Goal: Task Accomplishment & Management: Manage account settings

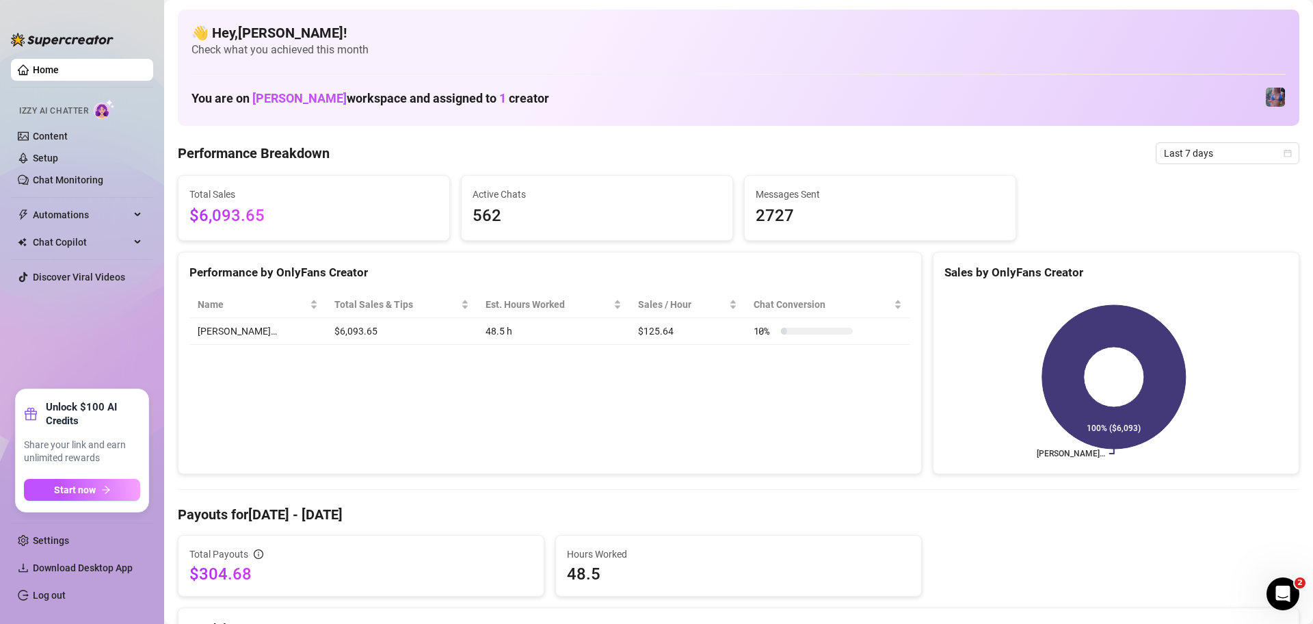
click at [834, 122] on div "👋 Hey, [PERSON_NAME] ! Check what you achieved this month You are on [PERSON_NA…" at bounding box center [739, 68] width 1122 height 116
click at [1229, 157] on span "Last 7 days" at bounding box center [1227, 153] width 127 height 21
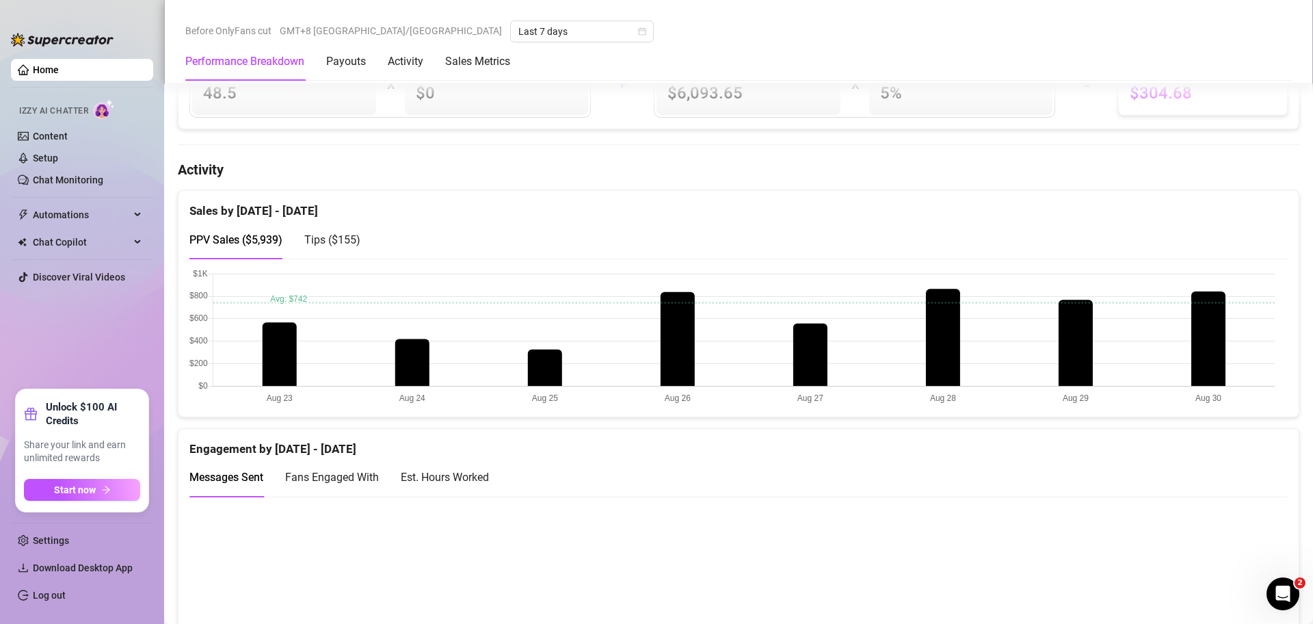
scroll to position [513, 0]
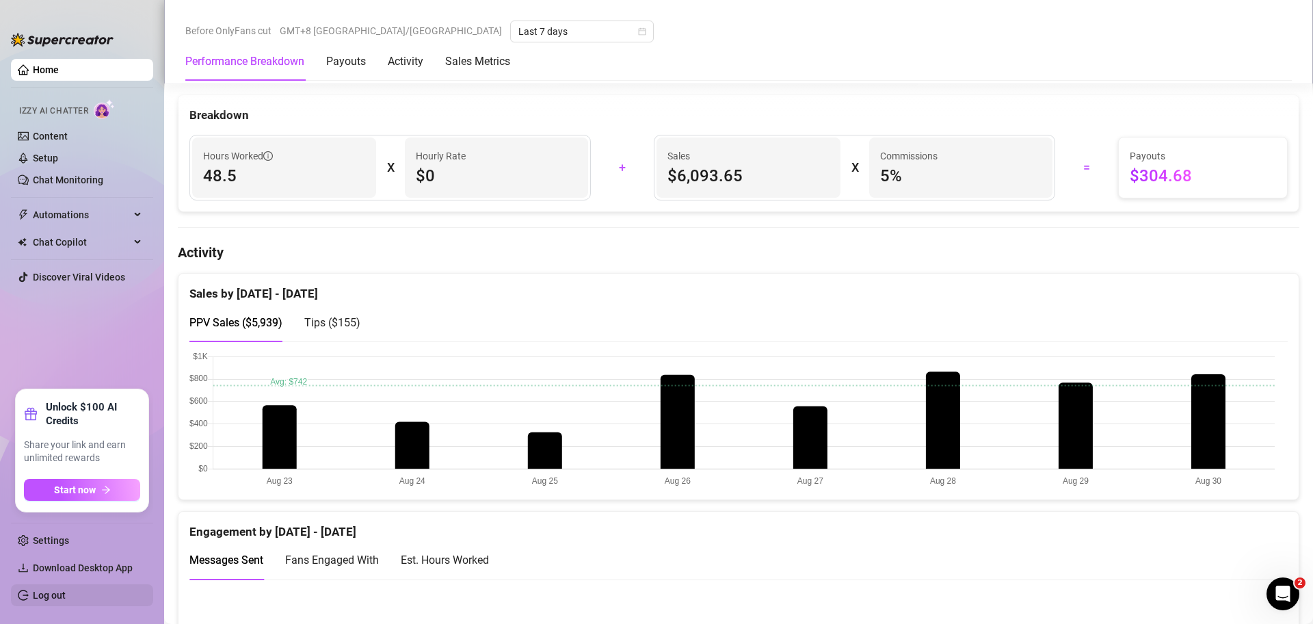
click at [66, 590] on link "Log out" at bounding box center [49, 595] width 33 height 11
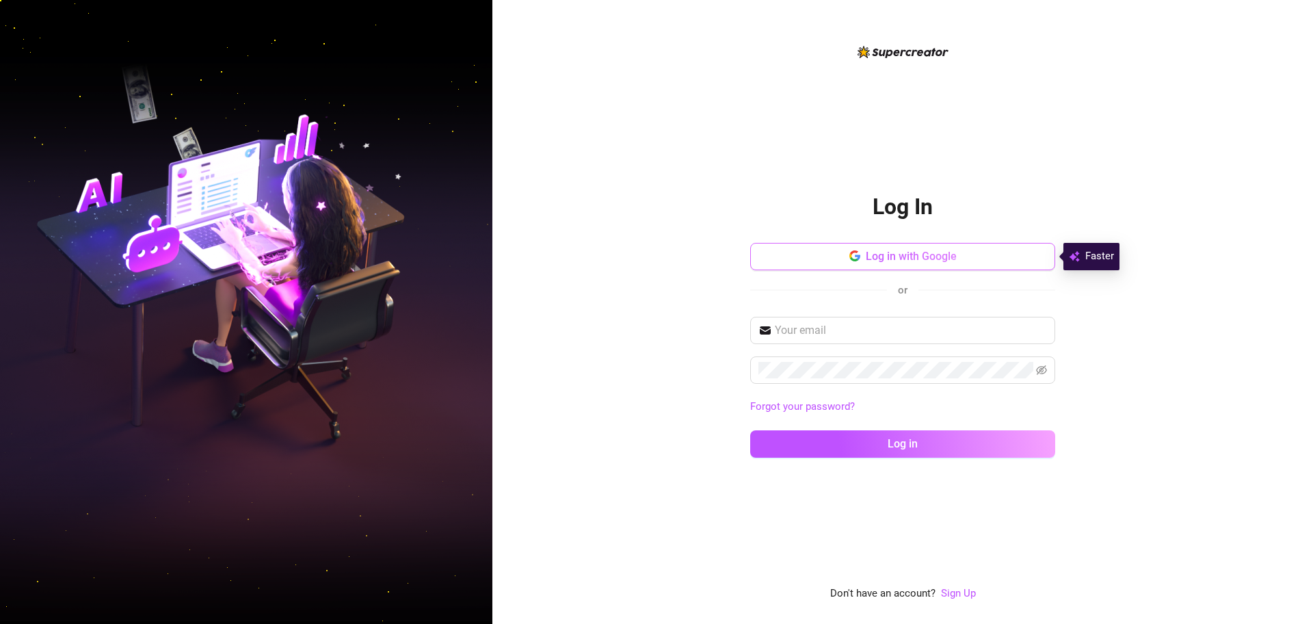
click at [781, 257] on button "Log in with Google" at bounding box center [902, 256] width 305 height 27
